Goal: Navigation & Orientation: Go to known website

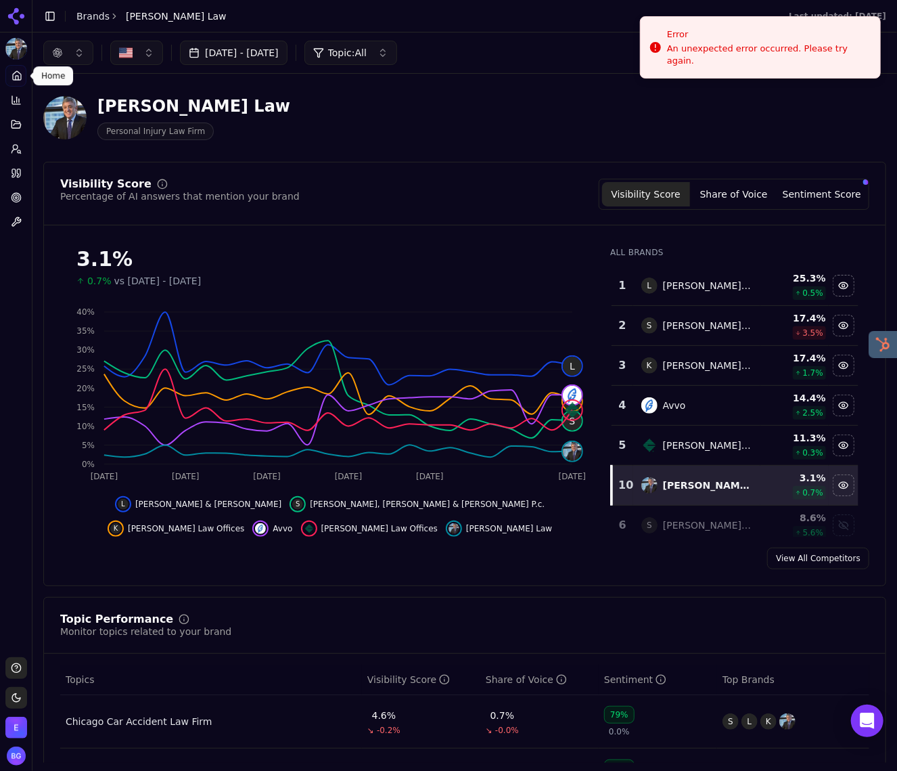
click at [438, 114] on div "[PERSON_NAME] Law Personal Injury Law Firm" at bounding box center [346, 117] width 606 height 45
